Goal: Information Seeking & Learning: Learn about a topic

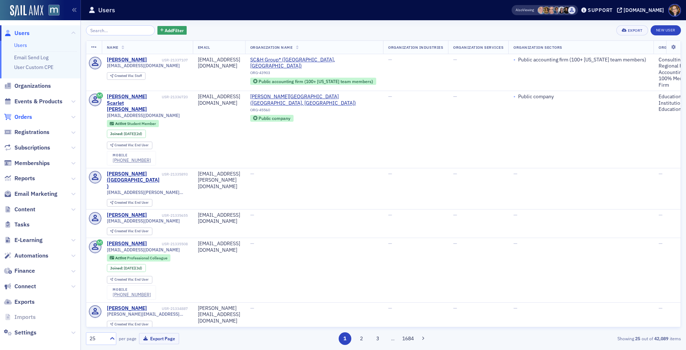
click at [23, 117] on span "Orders" at bounding box center [23, 117] width 18 height 8
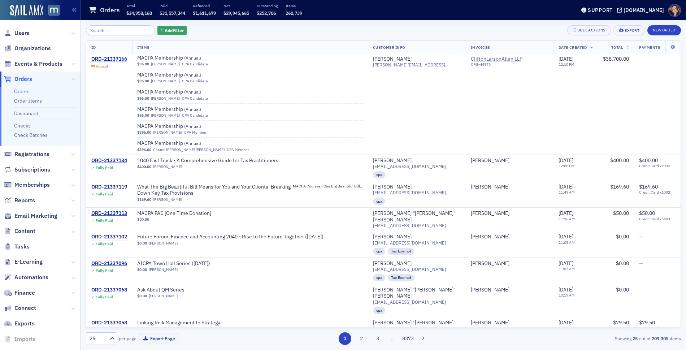
scroll to position [2344, 0]
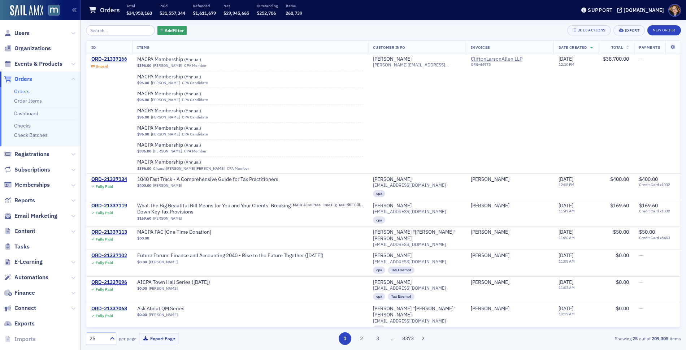
click at [90, 34] on input "search" at bounding box center [120, 30] width 69 height 10
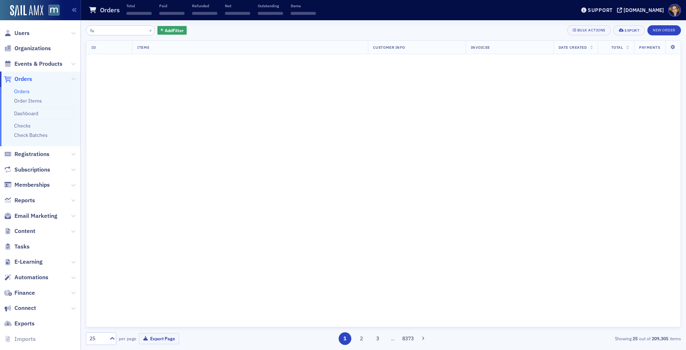
scroll to position [2810, 0]
type input "future of finance"
click at [53, 65] on span "Events & Products" at bounding box center [38, 64] width 48 height 8
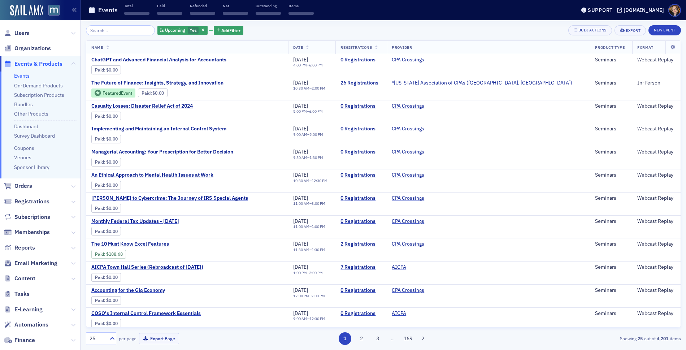
click at [103, 31] on input "search" at bounding box center [120, 30] width 69 height 10
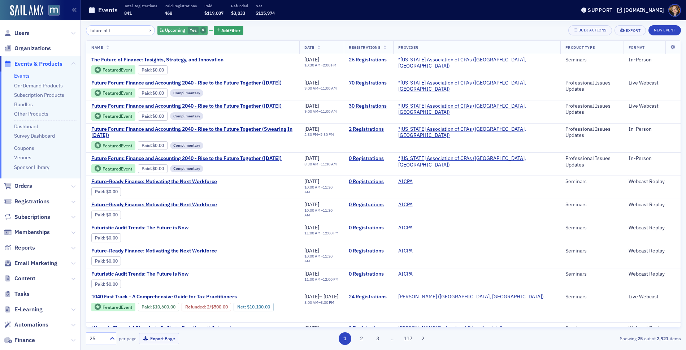
type input "future of f"
click at [202, 29] on icon "button" at bounding box center [203, 31] width 3 height 4
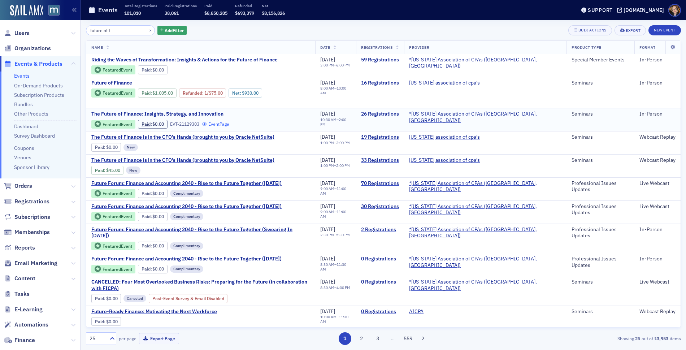
click at [220, 121] on link "Event Page" at bounding box center [215, 123] width 27 height 5
